Goal: Find specific page/section: Find specific page/section

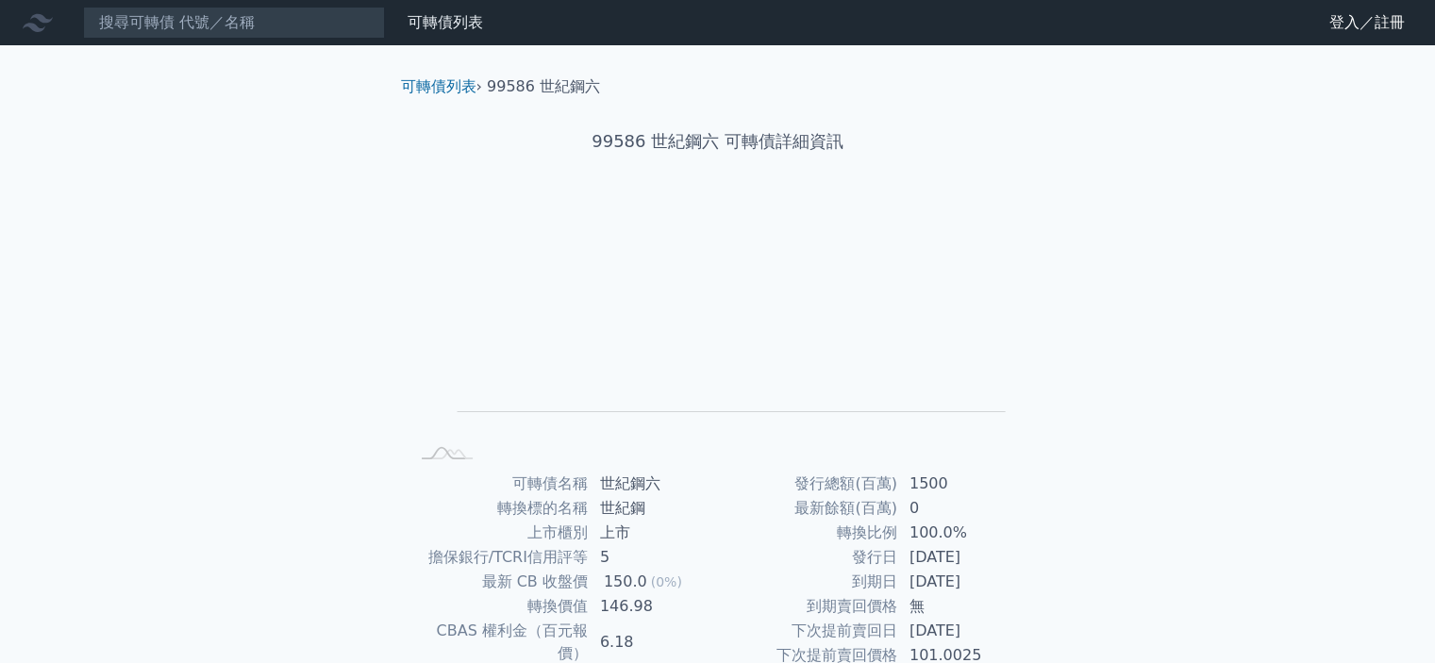
click at [294, 407] on div "可轉債列表 財務數據 可轉債列表 財務數據 登入／註冊 登入／註冊 可轉債列表 › 99586 世紀鋼六 99586 世紀鋼六 可轉債詳細資訊 Zoom Ou…" at bounding box center [717, 448] width 1435 height 896
click at [238, 20] on input at bounding box center [234, 23] width 302 height 32
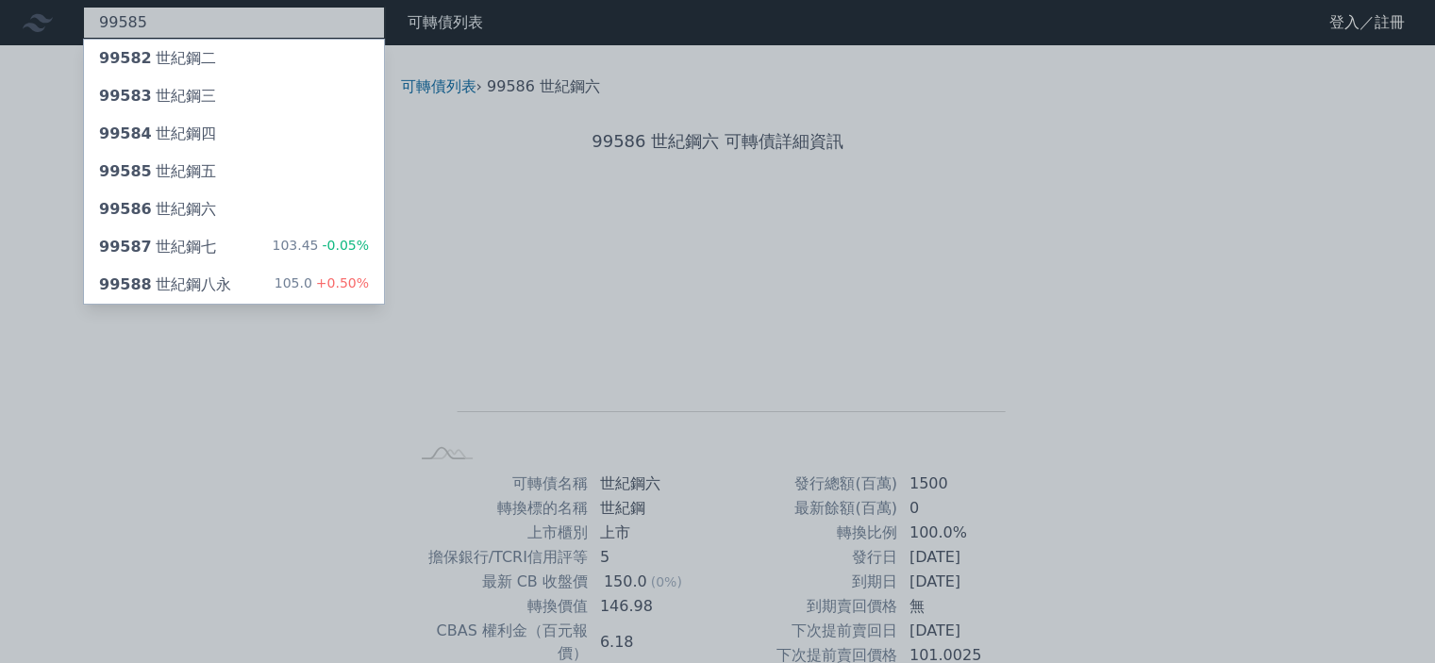
type input "99585"
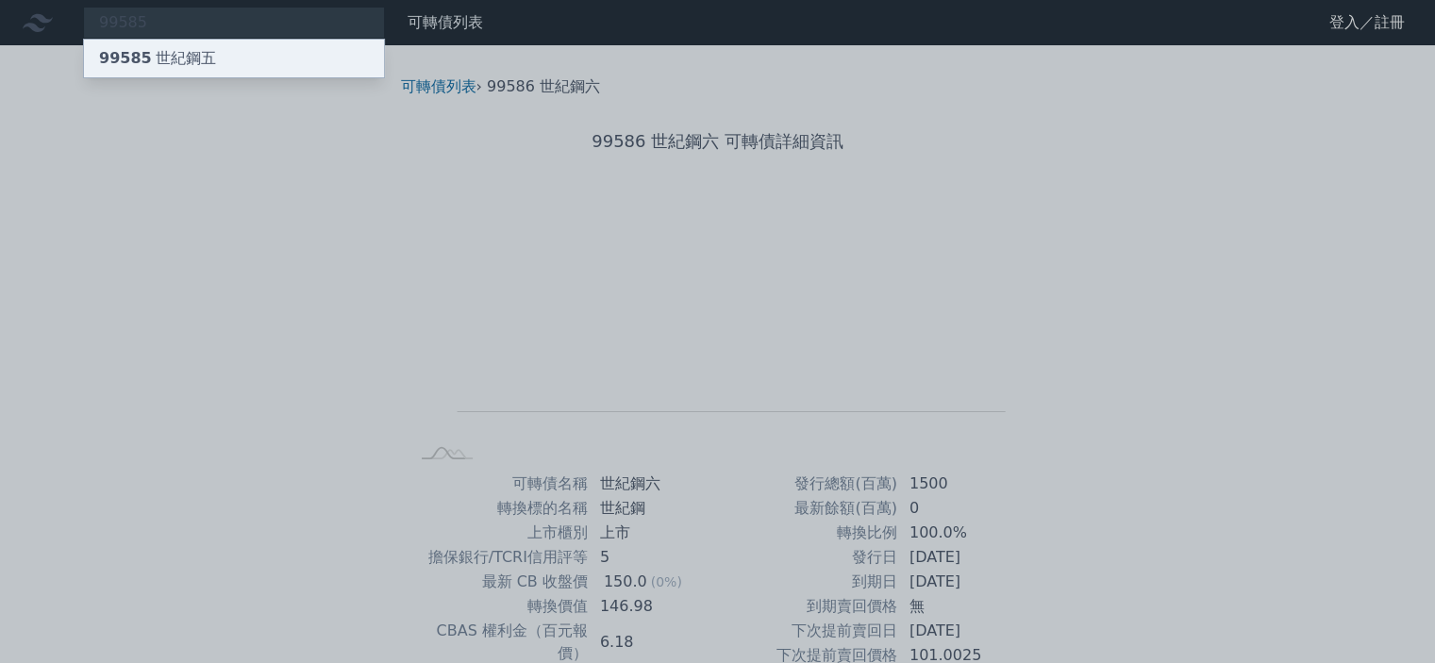
click at [249, 62] on div "99585 世紀鋼五" at bounding box center [234, 59] width 300 height 38
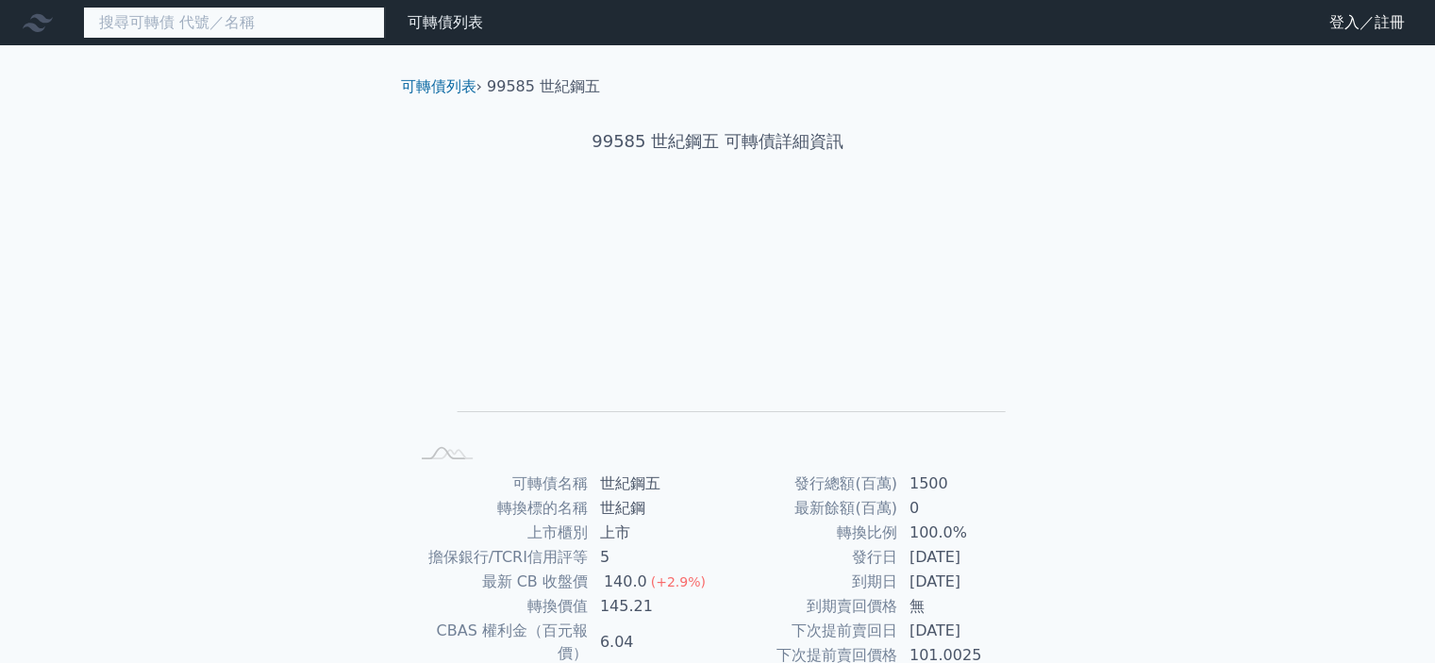
click at [174, 26] on input at bounding box center [234, 23] width 302 height 32
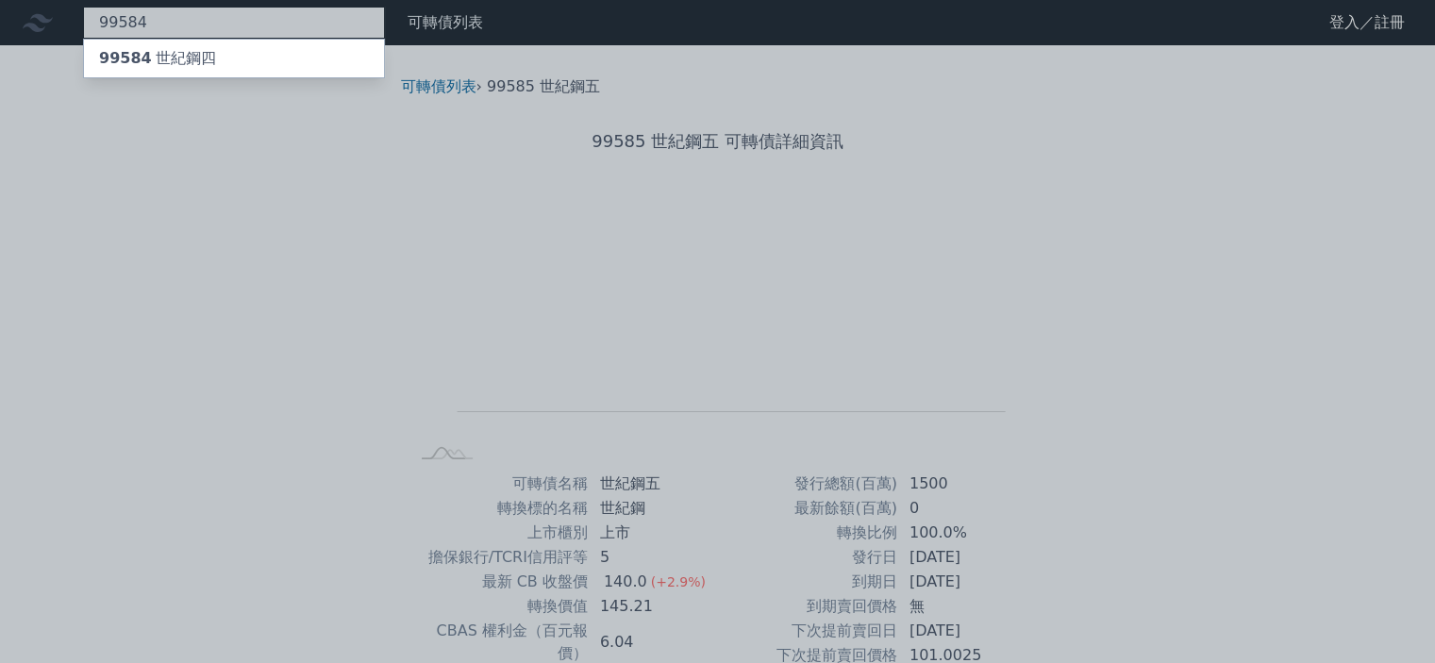
type input "99584"
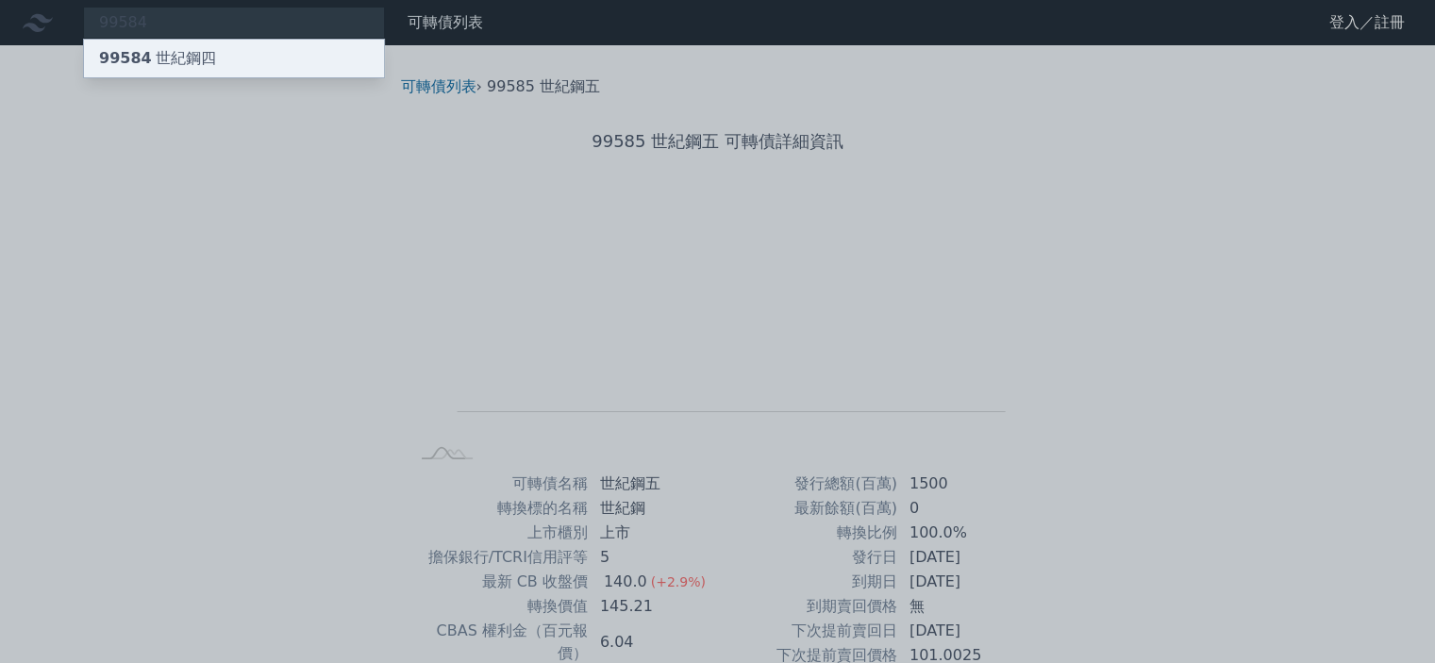
click at [154, 43] on div "99584 世紀鋼四" at bounding box center [234, 59] width 300 height 38
